Goal: Navigation & Orientation: Go to known website

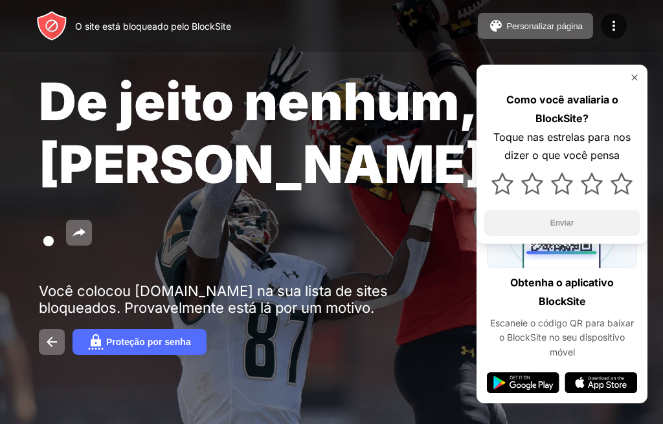
click at [624, 70] on div "Como você avaliaria o BlockSite? Toque nas estrelas para nos dizer o que você p…" at bounding box center [561, 154] width 171 height 179
click at [635, 79] on img at bounding box center [634, 77] width 10 height 10
